Goal: Information Seeking & Learning: Learn about a topic

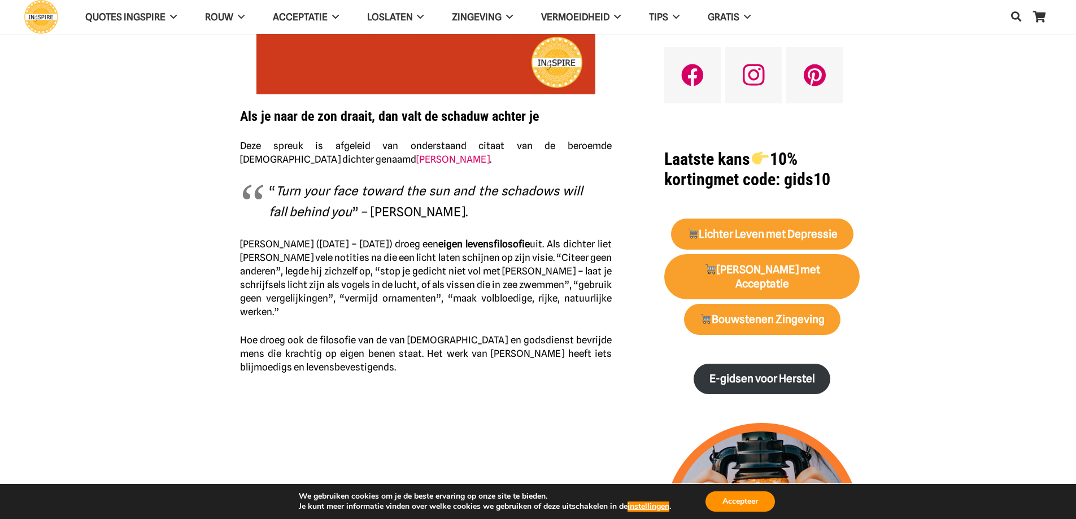
scroll to position [282, 0]
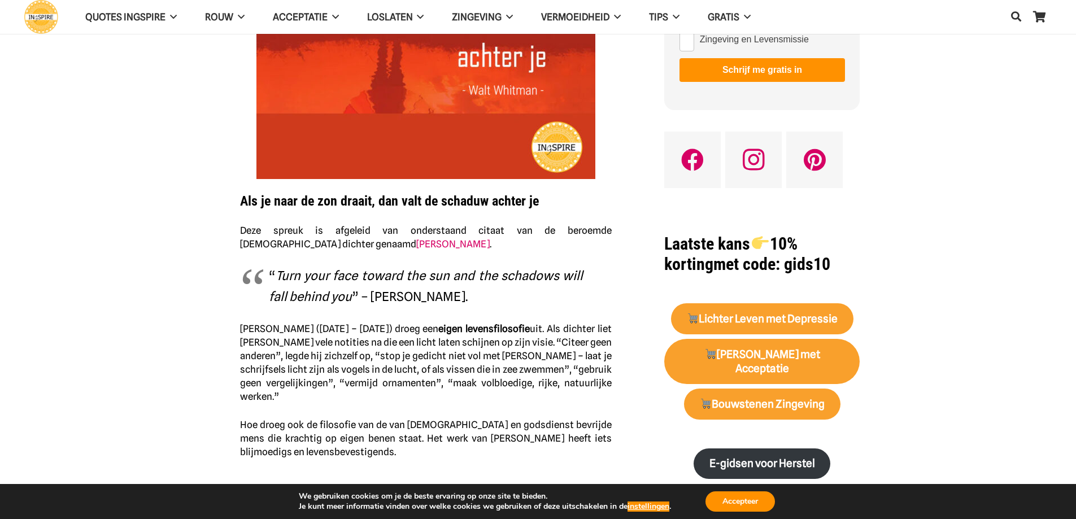
click at [338, 292] on em "Turn your face toward the sun and the schadows will fall behind you" at bounding box center [426, 286] width 314 height 36
drag, startPoint x: 268, startPoint y: 275, endPoint x: 478, endPoint y: 291, distance: 210.7
click at [476, 292] on blockquote "“ Turn your face toward the sun and the schadows will fall behind you ” – [PERS…" at bounding box center [426, 286] width 372 height 42
click at [481, 291] on p "“ Turn your face toward the sun and the schadows will fall behind you ” – [PERS…" at bounding box center [426, 286] width 314 height 42
drag, startPoint x: 466, startPoint y: 296, endPoint x: 457, endPoint y: 296, distance: 9.0
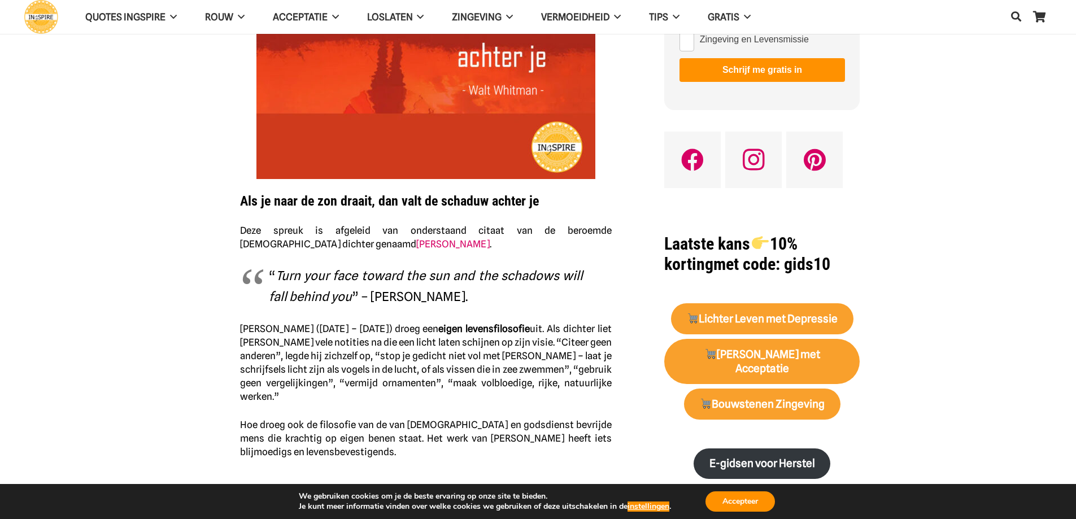
click at [464, 296] on p "“ Turn your face toward the sun and the schadows will fall behind you ” – [PERS…" at bounding box center [426, 286] width 314 height 42
drag, startPoint x: 454, startPoint y: 297, endPoint x: 322, endPoint y: 281, distance: 133.2
click at [322, 281] on p "“ Turn your face toward the sun and the schadows will fall behind you ” – [PERS…" at bounding box center [426, 286] width 314 height 42
click at [328, 281] on em "Turn your face toward the sun and the schadows will fall behind you" at bounding box center [426, 286] width 314 height 36
click at [328, 278] on em "Turn your face toward the sun and the schadows will fall behind you" at bounding box center [426, 286] width 314 height 36
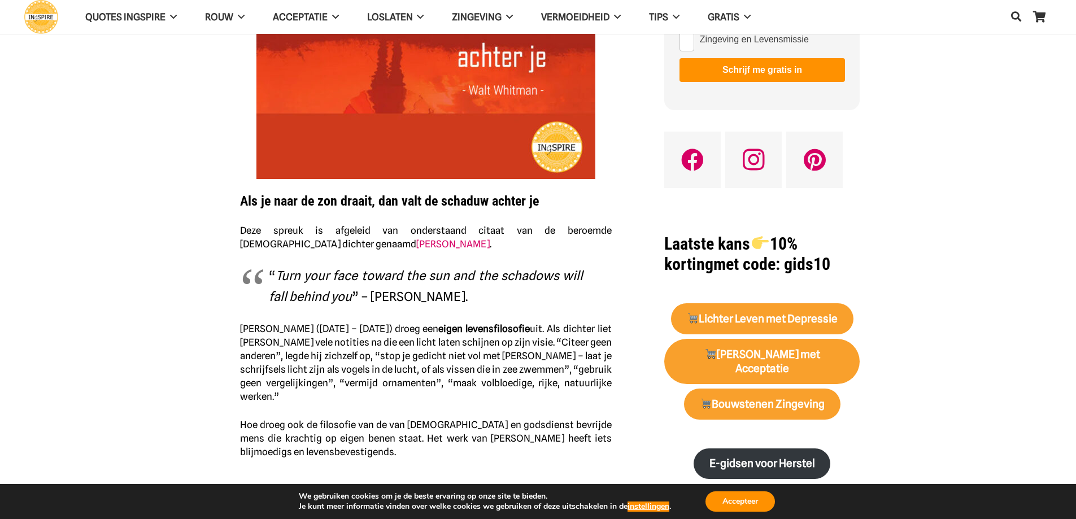
click at [328, 278] on em "Turn your face toward the sun and the schadows will fall behind you" at bounding box center [426, 286] width 314 height 36
click at [329, 278] on em "Turn your face toward the sun and the schadows will fall behind you" at bounding box center [426, 286] width 314 height 36
click at [373, 188] on h2 "Als je naar de zon draait, dan valt de schaduw achter je" at bounding box center [426, 194] width 372 height 30
click at [588, 177] on div "Als je naar de zon draait, dan valt de schaduw achter je Deze spreuk is afgelei…" at bounding box center [426, 149] width 372 height 618
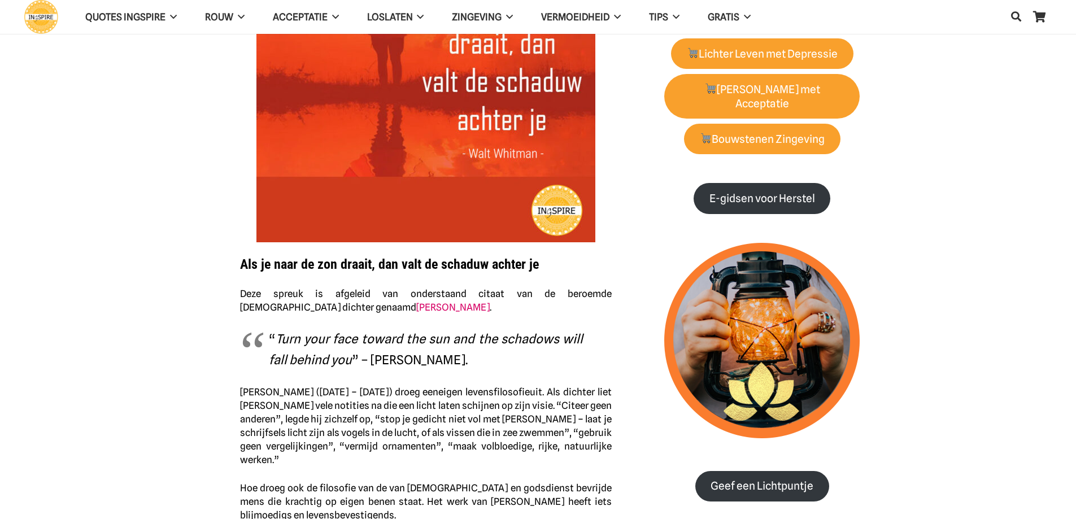
scroll to position [226, 0]
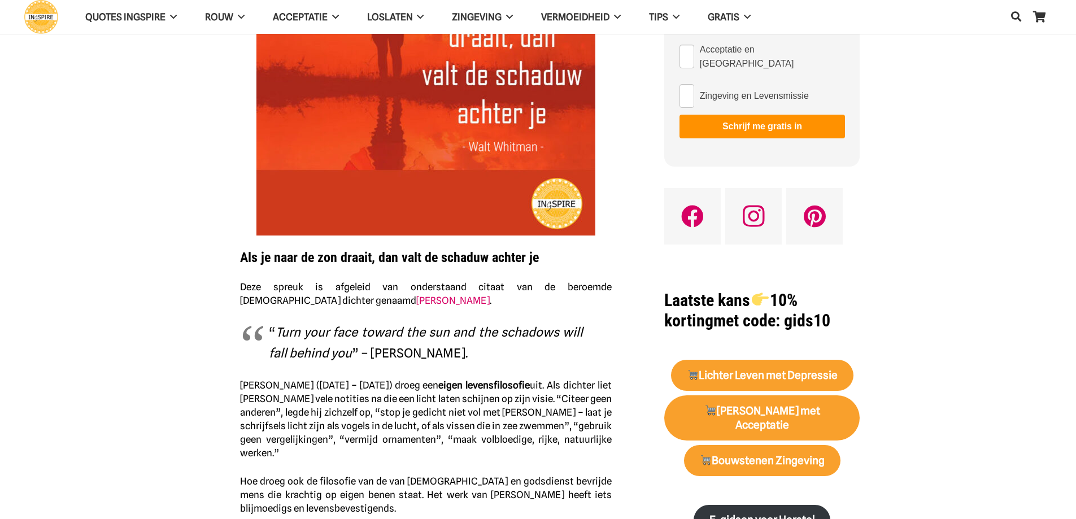
drag, startPoint x: 291, startPoint y: 333, endPoint x: 422, endPoint y: 345, distance: 132.2
click at [422, 345] on p "“ Turn your face toward the sun and the schadows will fall behind you ” – [PERS…" at bounding box center [426, 343] width 314 height 42
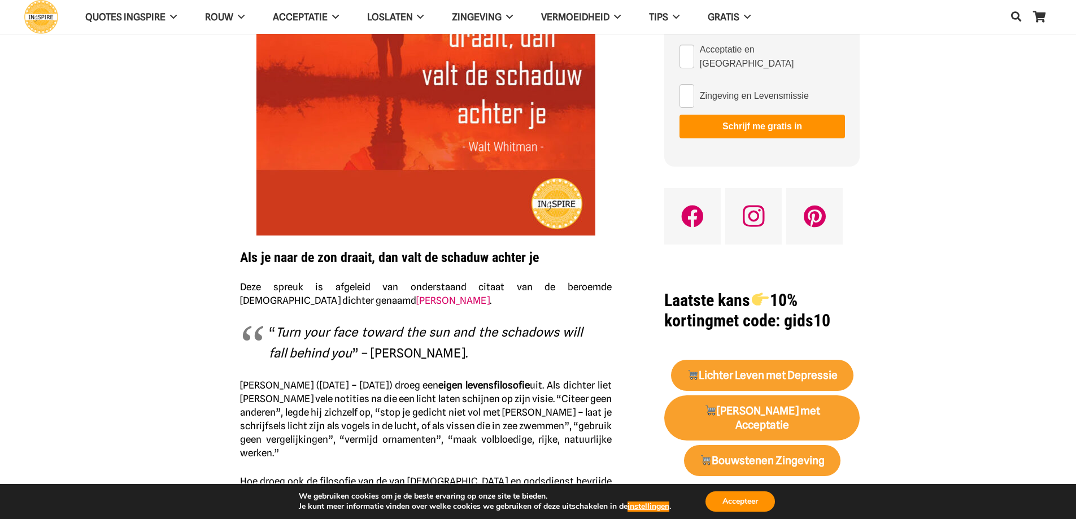
click at [444, 362] on p "“ Turn your face toward the sun and the schadows will fall behind you ” – [PERS…" at bounding box center [426, 343] width 314 height 42
drag, startPoint x: 412, startPoint y: 297, endPoint x: 513, endPoint y: 326, distance: 105.8
click at [513, 326] on div "Als je naar de zon draait, dan valt de schaduw achter je Deze spreuk is afgelei…" at bounding box center [426, 206] width 372 height 618
click at [443, 292] on p "Deze spreuk is afgeleid van onderstaand citaat van de beroemde Amerikaanse dich…" at bounding box center [426, 293] width 372 height 27
drag, startPoint x: 314, startPoint y: 286, endPoint x: 498, endPoint y: 396, distance: 214.5
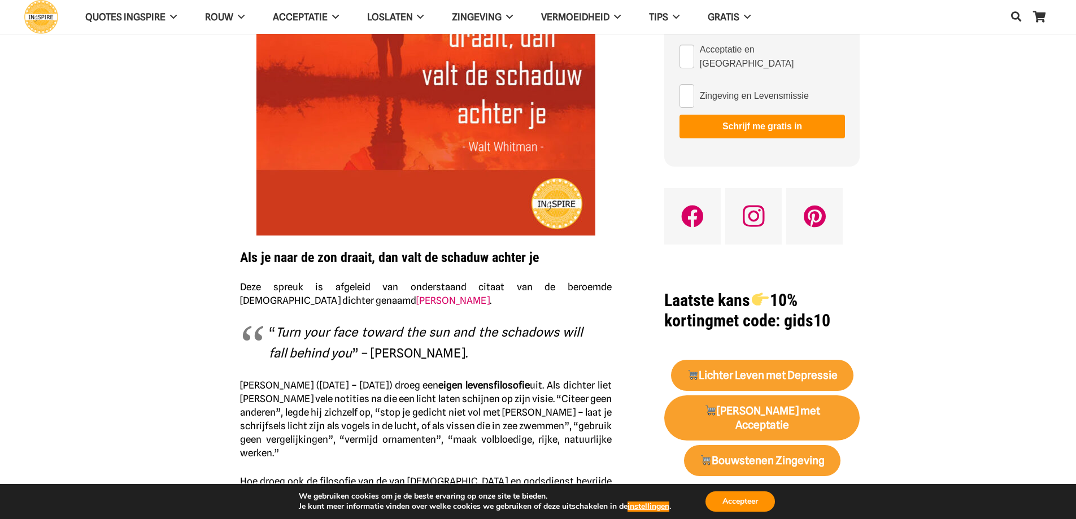
click at [512, 394] on div "Als je naar de zon draait, dan valt de schaduw achter je Deze spreuk is afgelei…" at bounding box center [426, 206] width 372 height 618
click at [757, 496] on button "Accepteer" at bounding box center [739, 501] width 69 height 20
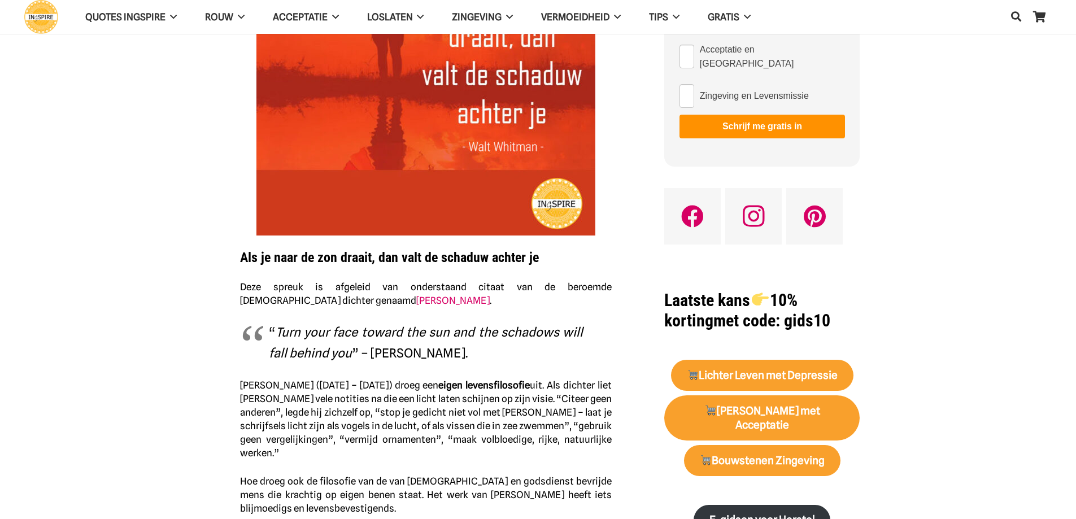
drag, startPoint x: 364, startPoint y: 312, endPoint x: 498, endPoint y: 378, distance: 148.8
click at [498, 378] on div "Als je naar de zon draait, dan valt de schaduw achter je Deze spreuk is afgelei…" at bounding box center [426, 206] width 372 height 618
drag, startPoint x: 480, startPoint y: 422, endPoint x: 300, endPoint y: 373, distance: 186.2
click at [300, 373] on div "Als je naar de zon draait, dan valt de schaduw achter je Deze spreuk is afgelei…" at bounding box center [426, 206] width 372 height 618
